Goal: Ask a question

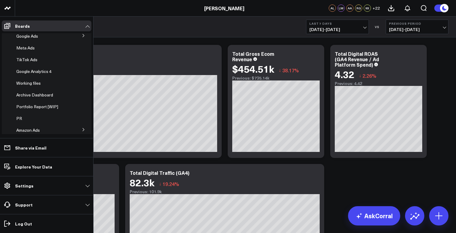
scroll to position [136, 0]
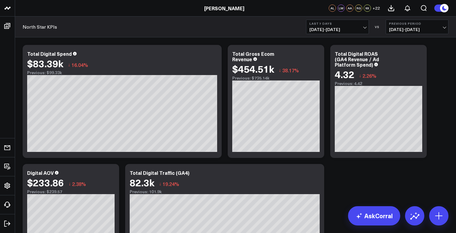
click at [228, 9] on link "[PERSON_NAME]" at bounding box center [224, 8] width 40 height 7
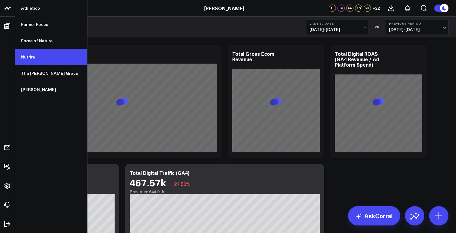
click at [35, 54] on link "Nutrire" at bounding box center [51, 57] width 72 height 16
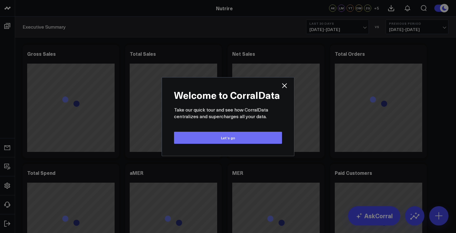
click at [221, 139] on button "Let’s go" at bounding box center [228, 138] width 108 height 12
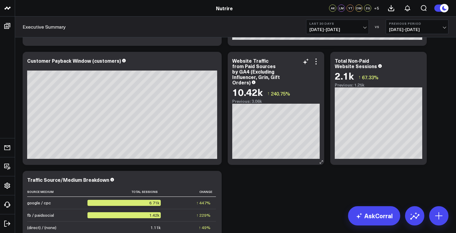
scroll to position [864, 0]
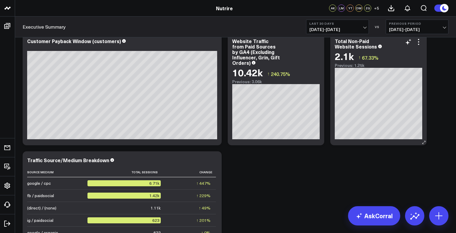
click at [366, 50] on div "Total Non-Paid Website Sessions 2.1k ↑ 67.33% Previous: 1.25k" at bounding box center [379, 53] width 88 height 30
click at [404, 61] on div "2.1k ↑ 67.33%" at bounding box center [379, 56] width 88 height 11
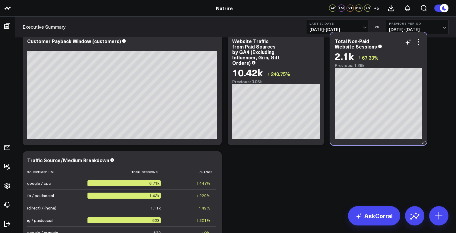
click at [418, 48] on div "Total Non-Paid Website Sessions" at bounding box center [379, 43] width 88 height 11
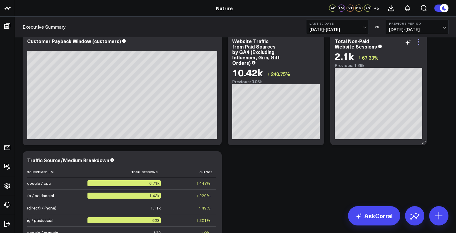
click at [419, 44] on icon at bounding box center [418, 44] width 1 height 1
click at [375, 214] on link "AskCorral" at bounding box center [374, 215] width 52 height 19
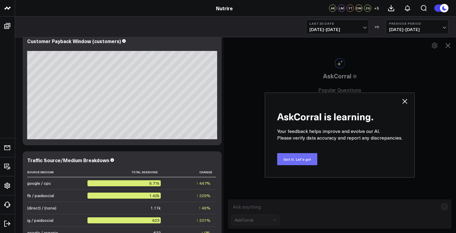
click at [303, 160] on button "Got it. Let's go!" at bounding box center [297, 159] width 40 height 12
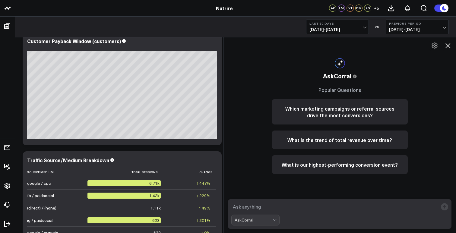
click at [295, 205] on textarea at bounding box center [335, 207] width 207 height 11
paste textarea "Pull non-paid actual traffic for august and september MTD for Nutrire"
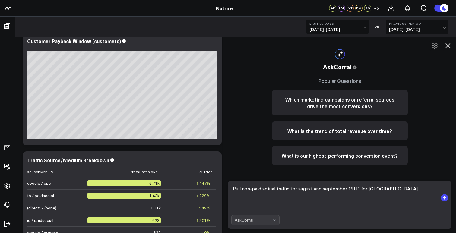
scroll to position [0, 0]
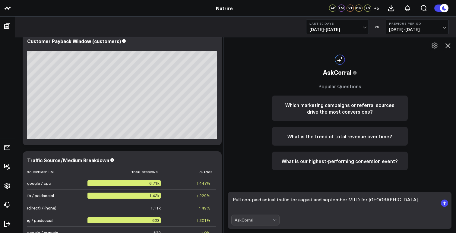
type textarea "Pull non-paid actual traffic for august and september MTD for Nutrire"
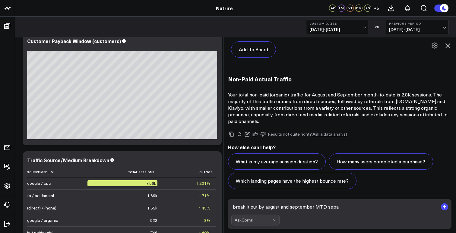
scroll to position [678, 0]
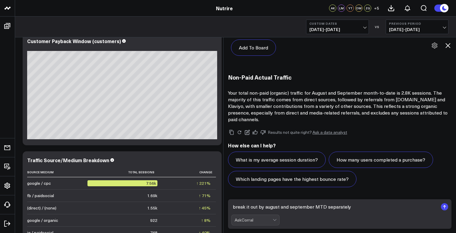
type textarea "break it out by august and september MTD separately"
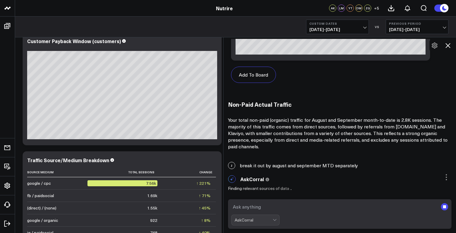
scroll to position [650, 0]
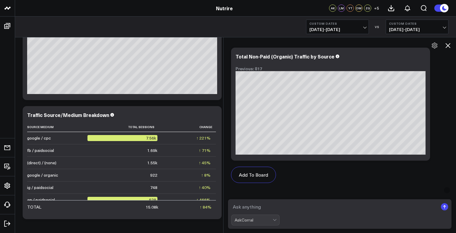
scroll to position [1292, 0]
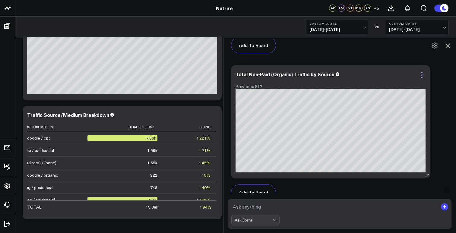
click at [422, 72] on icon at bounding box center [422, 75] width 7 height 7
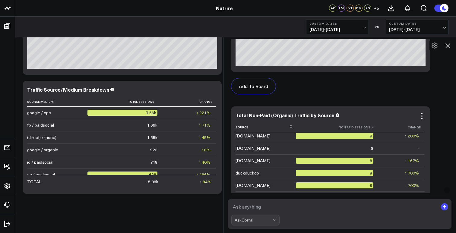
scroll to position [138, 0]
click at [423, 117] on icon at bounding box center [422, 116] width 7 height 7
click at [436, 120] on div "Add To Board Executive Summary Customer Acquisition Retention Ecom Performance …" at bounding box center [342, 177] width 228 height 443
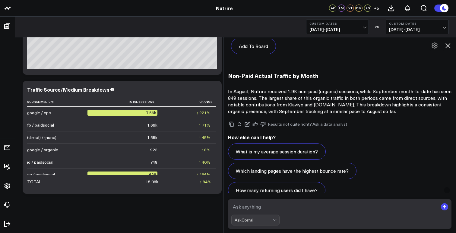
scroll to position [1450, 0]
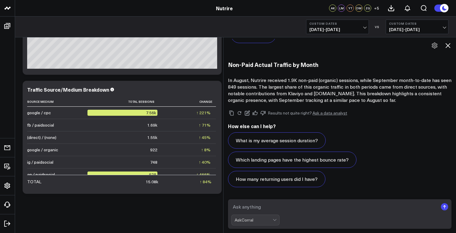
click at [283, 212] on textarea at bounding box center [335, 207] width 207 height 11
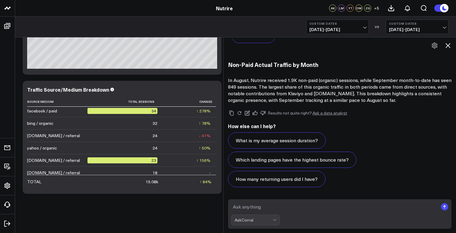
scroll to position [1432, 0]
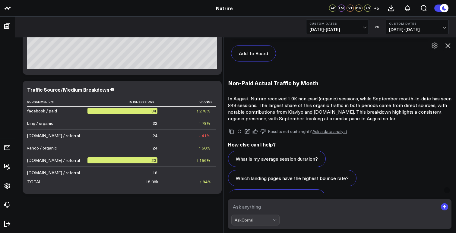
click at [281, 207] on textarea at bounding box center [335, 207] width 207 height 11
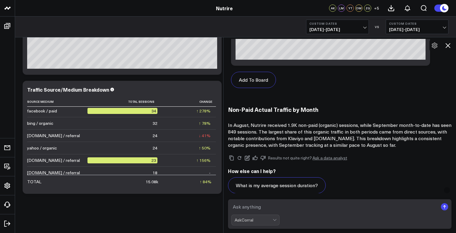
scroll to position [1450, 0]
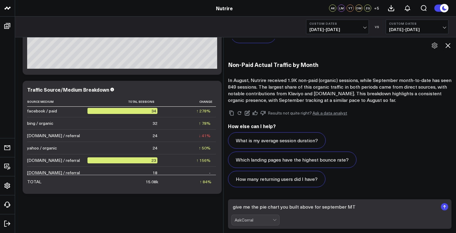
type textarea "give me the pie chart you built above for september MTD"
